Goal: Transaction & Acquisition: Purchase product/service

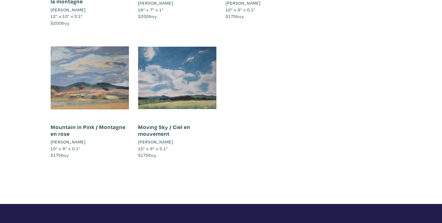
scroll to position [2703, 0]
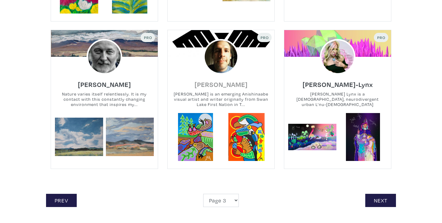
click at [220, 83] on h6 "Mike Alexander" at bounding box center [221, 84] width 53 height 8
click at [384, 200] on link "Next" at bounding box center [380, 200] width 31 height 13
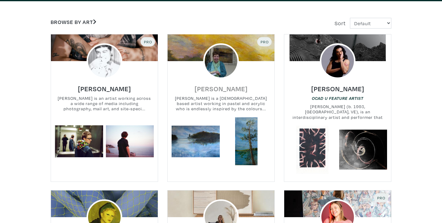
click at [210, 91] on h6 "Penny Griffin" at bounding box center [221, 88] width 53 height 8
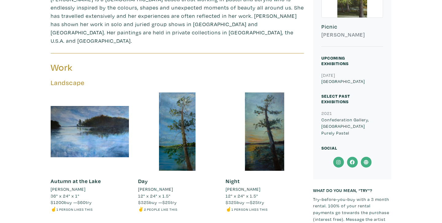
scroll to position [210, 0]
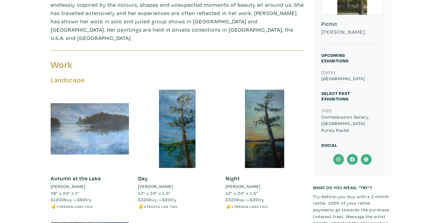
click at [106, 121] on div at bounding box center [90, 129] width 78 height 78
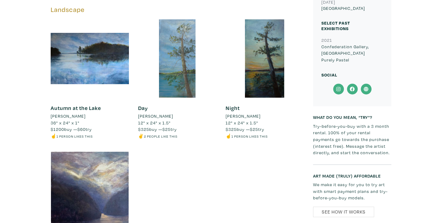
scroll to position [275, 0]
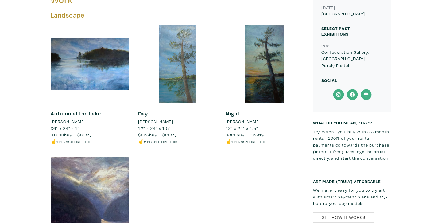
click at [173, 79] on div at bounding box center [177, 64] width 78 height 78
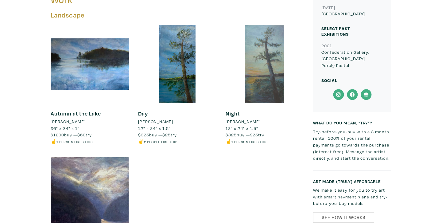
click at [270, 70] on div at bounding box center [265, 64] width 78 height 78
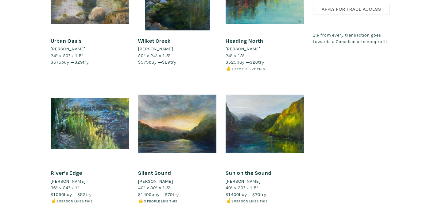
scroll to position [638, 0]
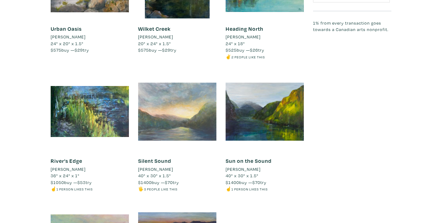
click at [176, 117] on div at bounding box center [177, 111] width 78 height 78
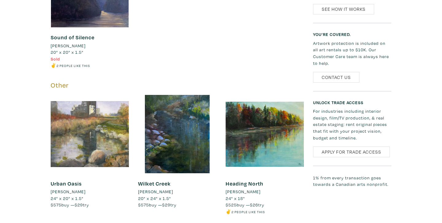
scroll to position [0, 0]
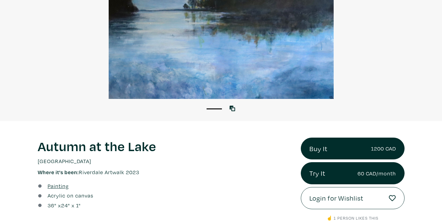
scroll to position [111, 0]
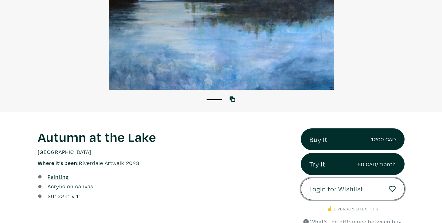
click at [355, 195] on link "Login for Wishlist" at bounding box center [353, 189] width 104 height 22
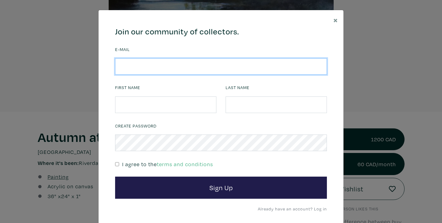
click at [142, 65] on input "email" at bounding box center [221, 66] width 212 height 17
type input "zshubat@gmail.com"
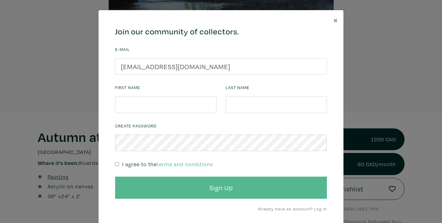
scroll to position [16, 0]
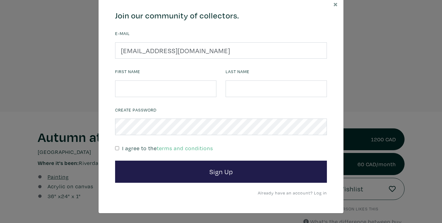
click at [324, 194] on link "Already have an account? Log in" at bounding box center [292, 193] width 69 height 6
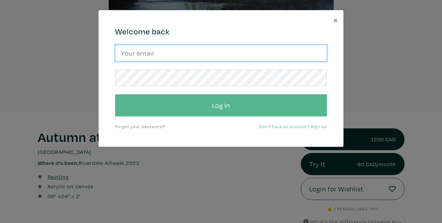
type input "zshubat@gmail.com"
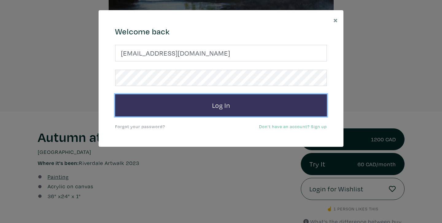
click at [188, 108] on button "Log In" at bounding box center [221, 105] width 212 height 22
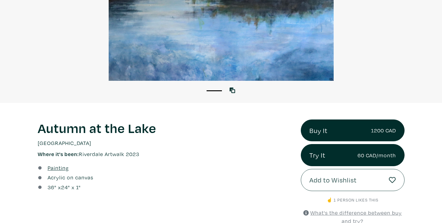
scroll to position [127, 0]
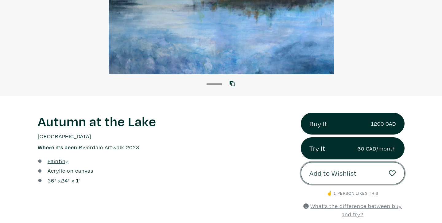
click at [335, 172] on span "Add to Wishlist" at bounding box center [332, 173] width 47 height 10
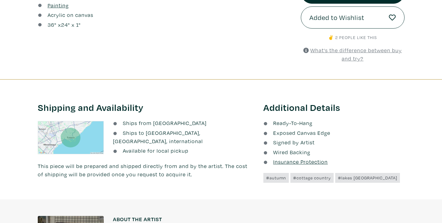
scroll to position [127, 0]
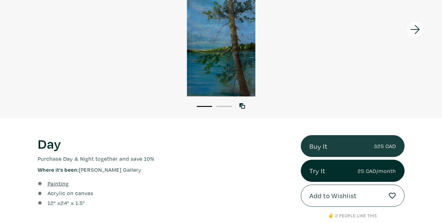
scroll to position [108, 0]
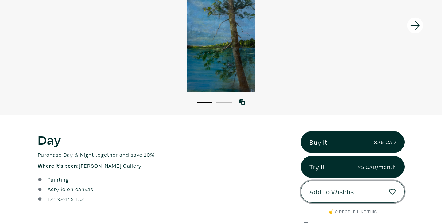
click at [331, 189] on span "Add to Wishlist" at bounding box center [332, 191] width 47 height 10
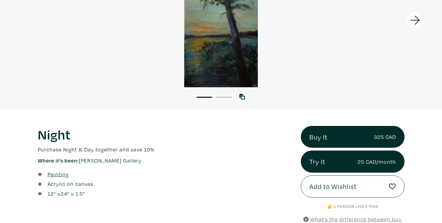
scroll to position [115, 0]
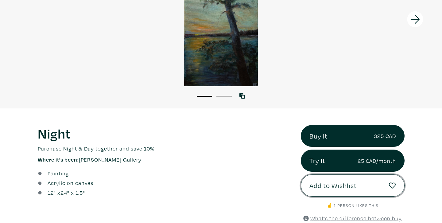
click at [339, 187] on span "Add to Wishlist" at bounding box center [332, 185] width 47 height 10
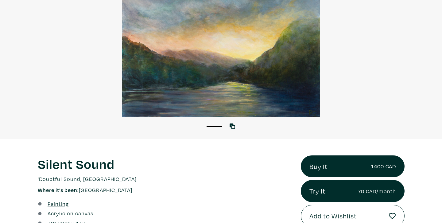
scroll to position [92, 0]
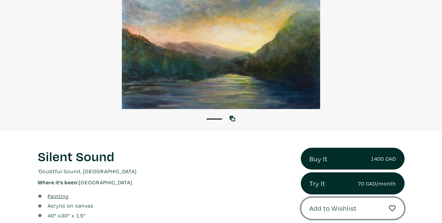
click at [320, 211] on span "Add to Wishlist" at bounding box center [332, 208] width 47 height 10
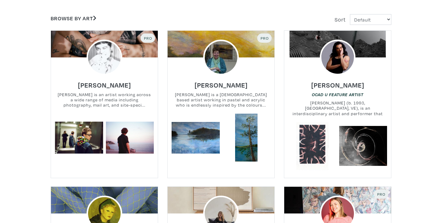
scroll to position [117, 0]
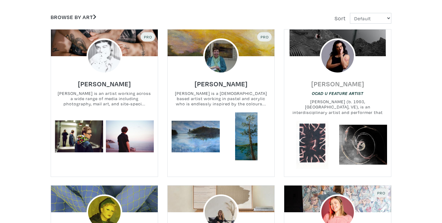
click at [331, 83] on h6 "[PERSON_NAME]" at bounding box center [337, 84] width 53 height 8
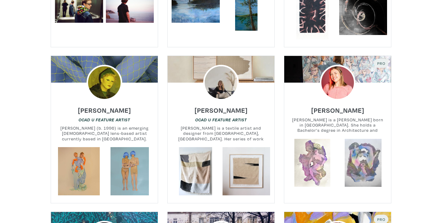
scroll to position [247, 0]
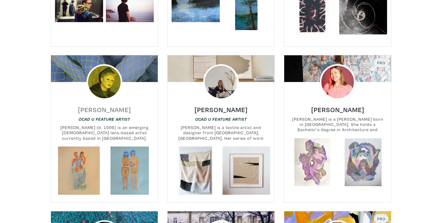
click at [103, 107] on h6 "[PERSON_NAME]" at bounding box center [104, 109] width 53 height 8
click at [221, 109] on h6 "Emma Enright" at bounding box center [221, 109] width 53 height 8
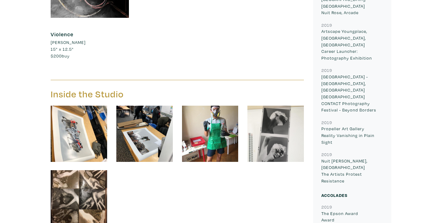
scroll to position [685, 0]
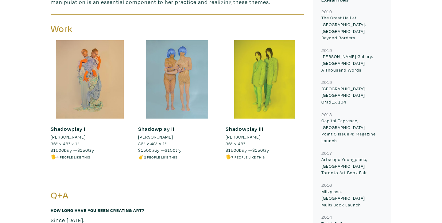
scroll to position [252, 0]
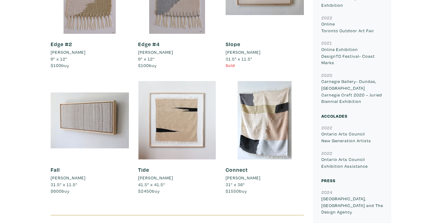
scroll to position [643, 0]
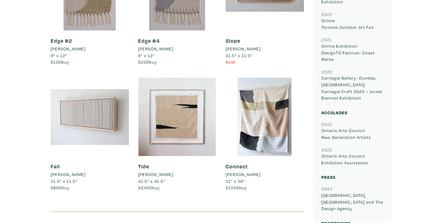
click at [104, 125] on div at bounding box center [90, 117] width 78 height 78
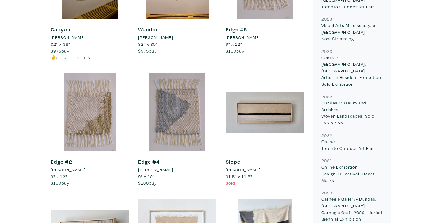
scroll to position [438, 0]
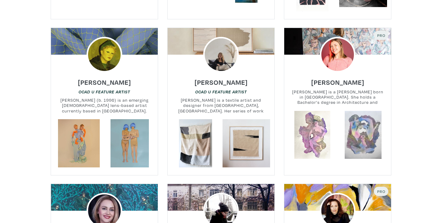
scroll to position [247, 0]
